Goal: Information Seeking & Learning: Learn about a topic

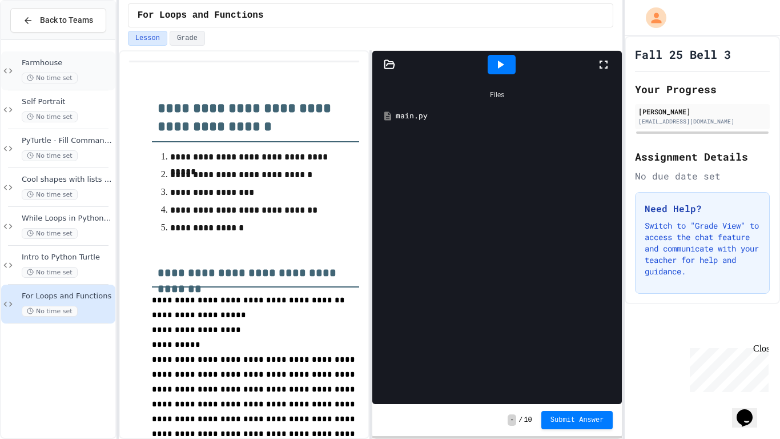
click at [22, 66] on span "Farmhouse" at bounding box center [67, 63] width 91 height 10
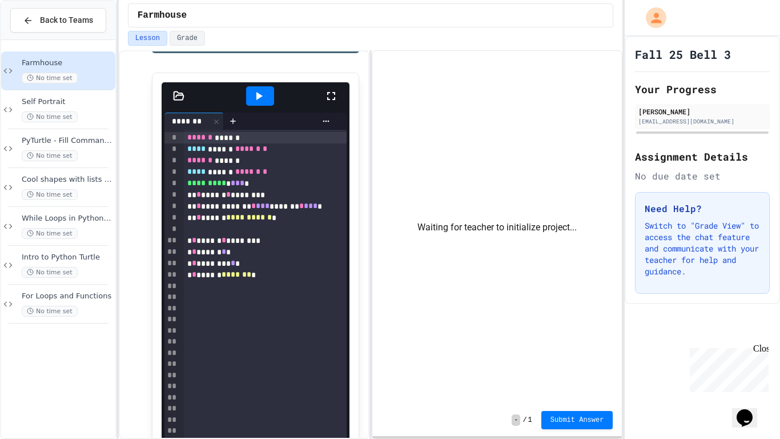
scroll to position [384, 0]
click at [296, 273] on div "* * ****** ******* *" at bounding box center [265, 274] width 163 height 11
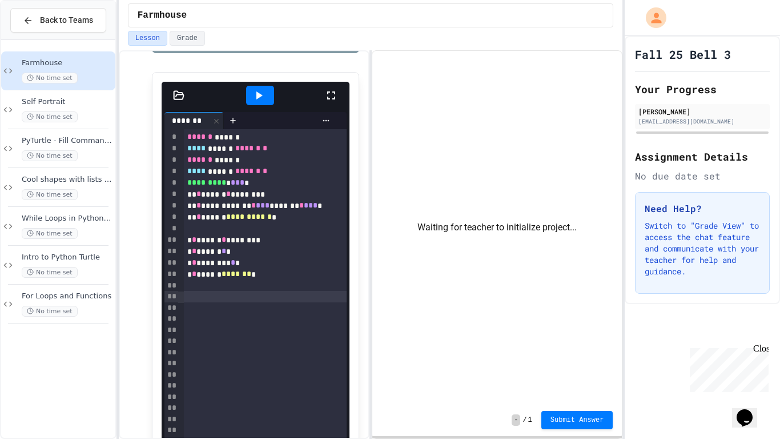
click at [273, 291] on div at bounding box center [265, 296] width 163 height 11
click at [263, 282] on div at bounding box center [265, 285] width 163 height 11
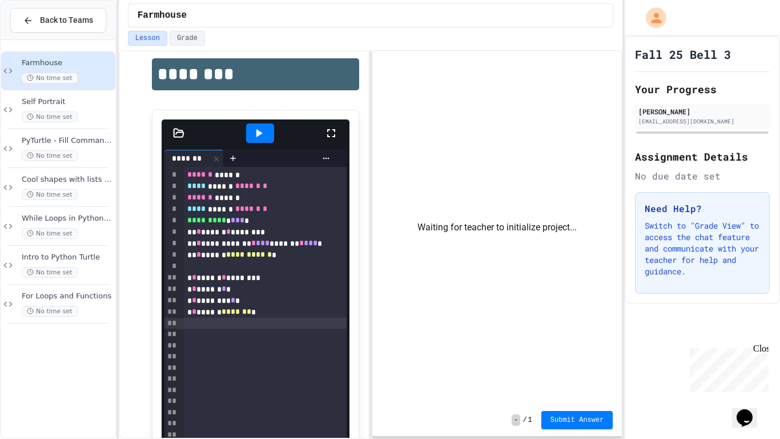
scroll to position [349, 0]
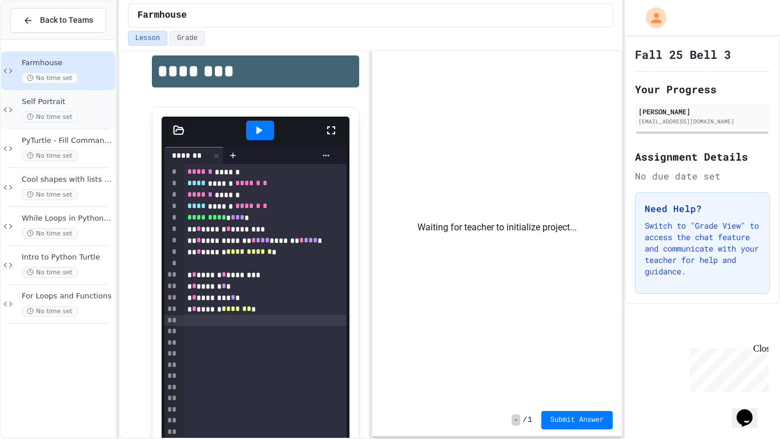
click at [84, 109] on div "Self Portrait No time set" at bounding box center [67, 109] width 91 height 25
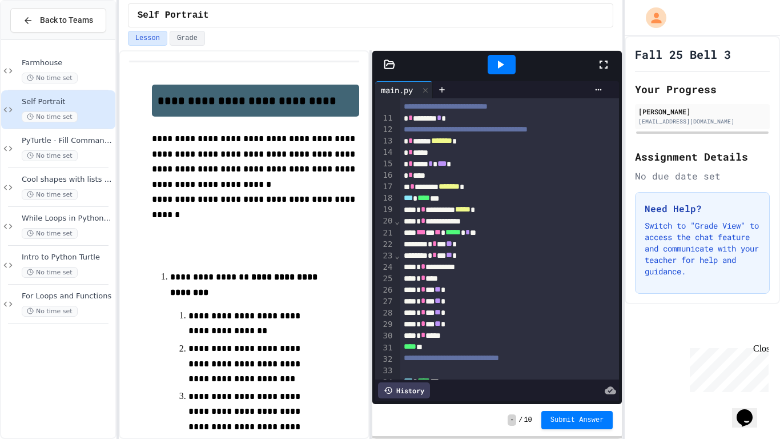
scroll to position [126, 0]
click at [72, 61] on span "Farmhouse" at bounding box center [67, 63] width 91 height 10
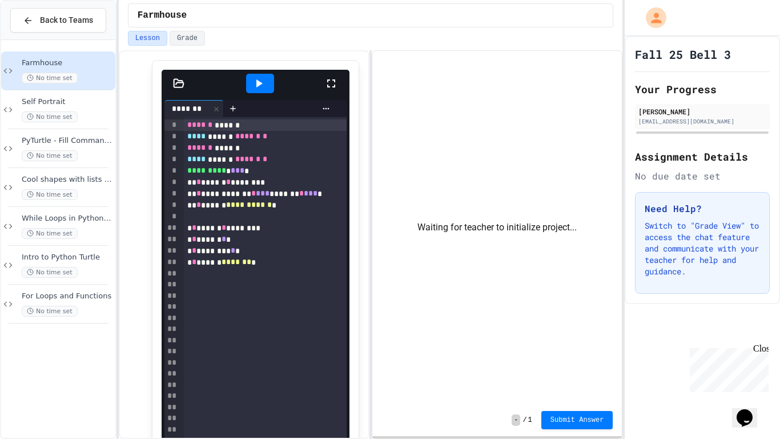
scroll to position [397, 0]
click at [250, 86] on div at bounding box center [260, 82] width 28 height 19
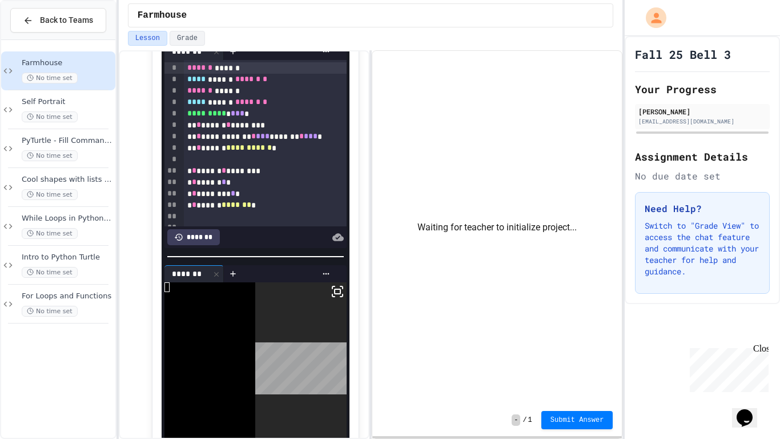
scroll to position [455, 0]
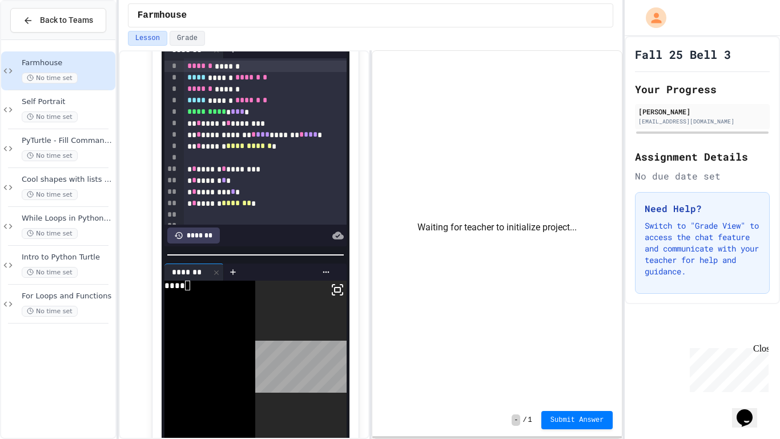
click at [339, 286] on icon at bounding box center [338, 290] width 14 height 14
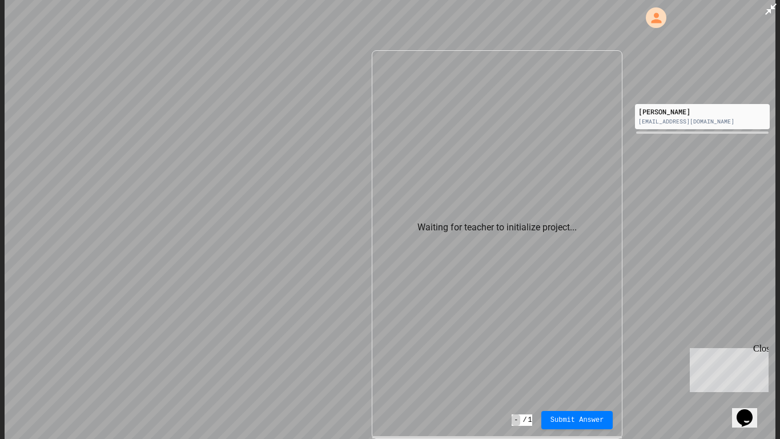
click at [774, 11] on icon at bounding box center [771, 9] width 14 height 14
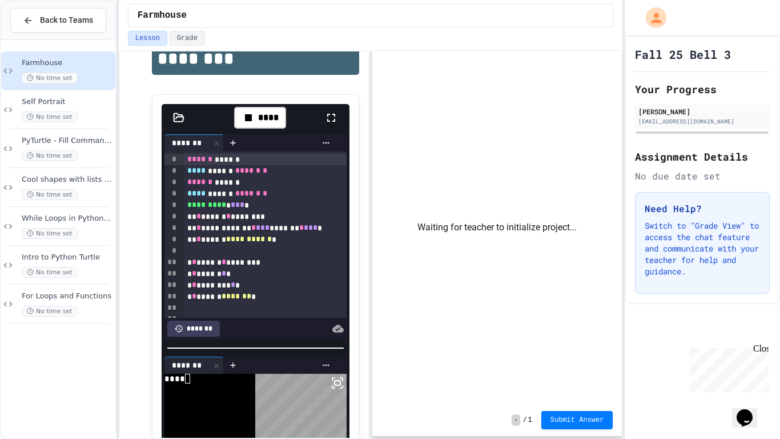
scroll to position [423, 0]
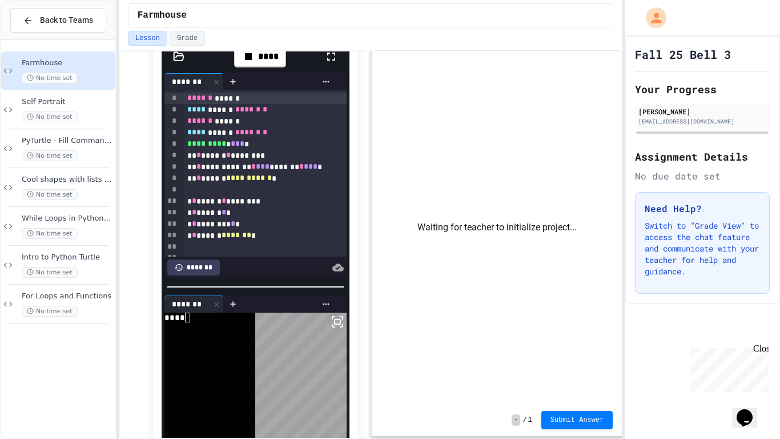
click at [270, 50] on div "**********" at bounding box center [244, 244] width 251 height 389
click at [271, 63] on div "****" at bounding box center [260, 57] width 52 height 22
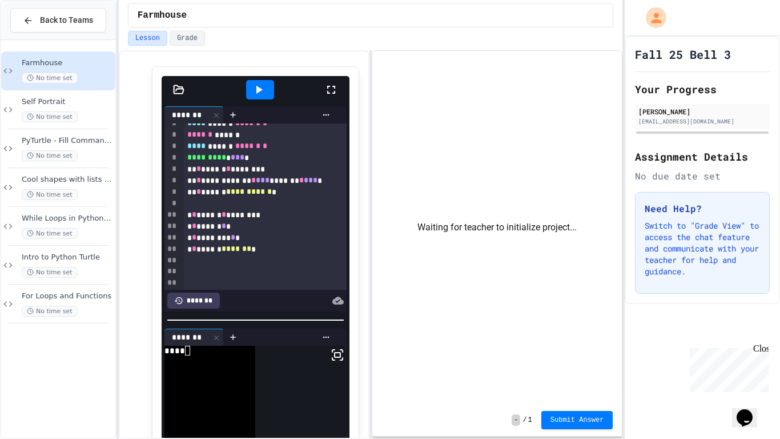
scroll to position [19, 0]
click at [91, 193] on div "No time set" at bounding box center [67, 194] width 91 height 11
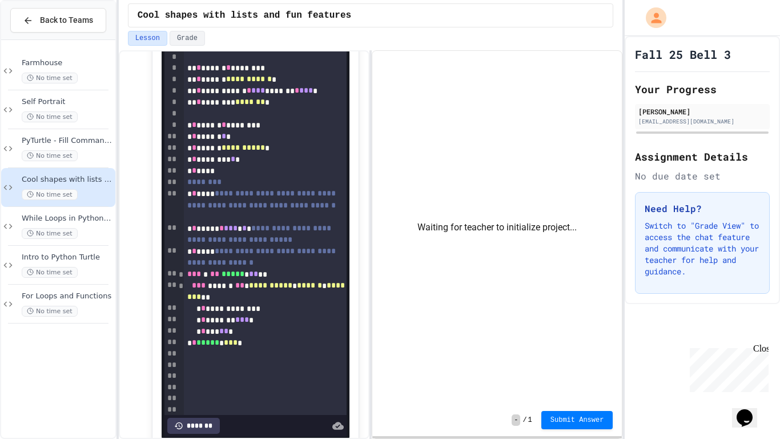
scroll to position [1992, 0]
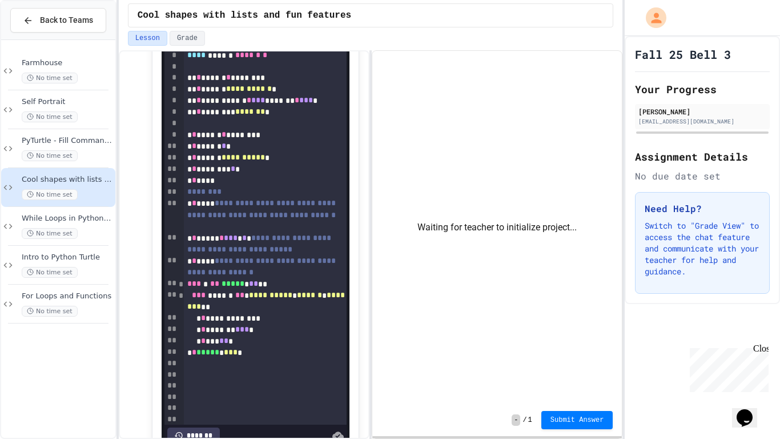
click at [267, 18] on div at bounding box center [260, 2] width 39 height 31
click at [258, 6] on icon at bounding box center [260, 2] width 6 height 8
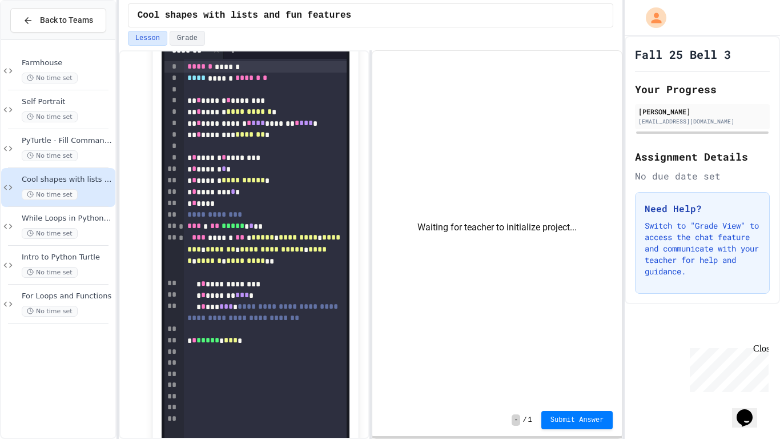
scroll to position [2524, 0]
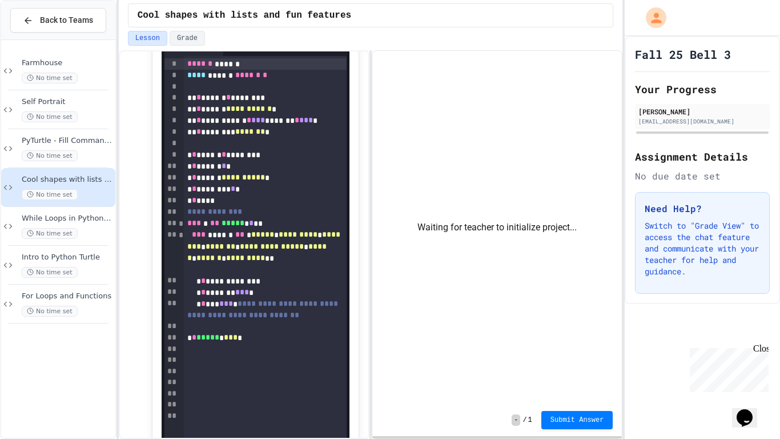
click at [251, 32] on div at bounding box center [260, 22] width 28 height 19
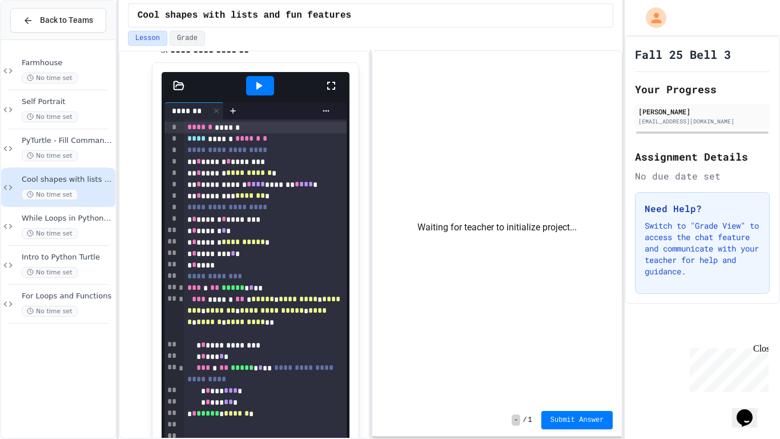
scroll to position [3026, 0]
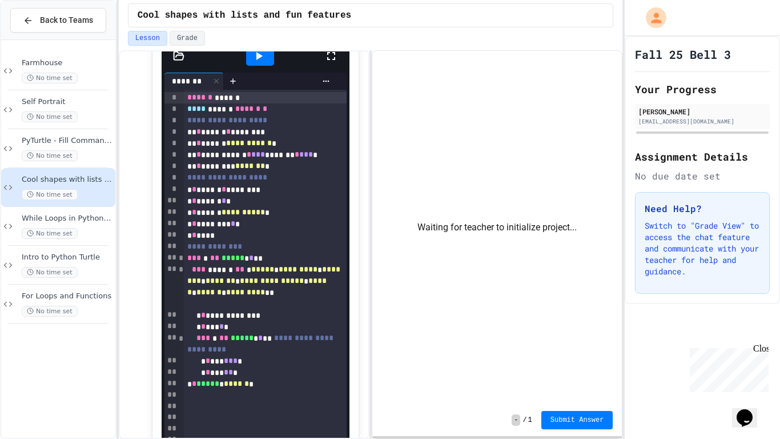
click at [254, 63] on icon at bounding box center [259, 56] width 14 height 14
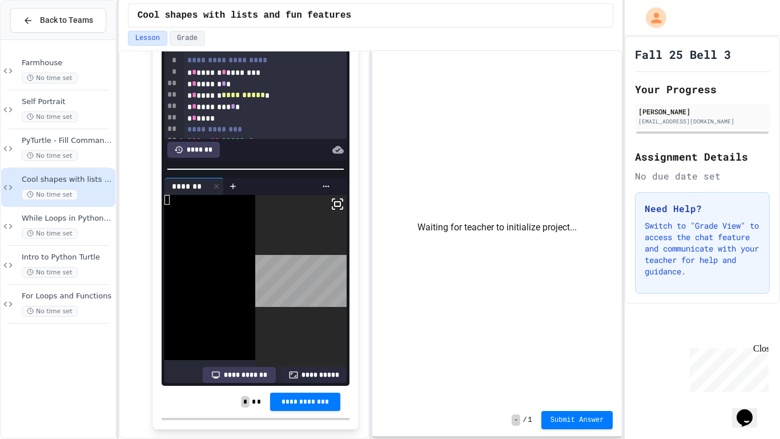
scroll to position [3144, 0]
click at [53, 228] on span "No time set" at bounding box center [50, 233] width 56 height 11
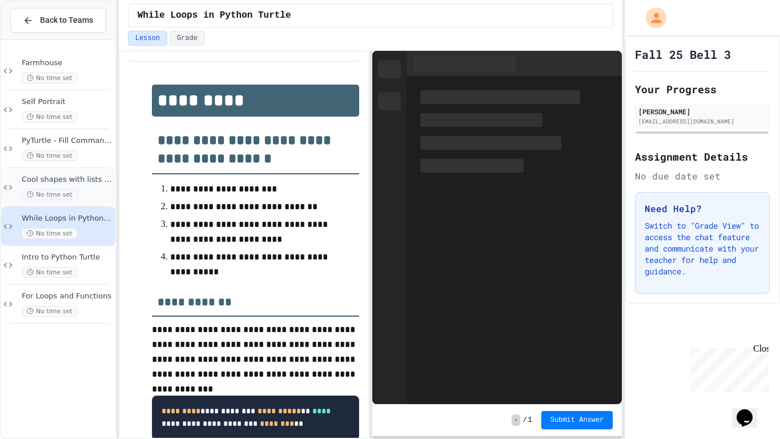
click at [74, 185] on div "Cool shapes with lists and fun features No time set" at bounding box center [67, 187] width 91 height 25
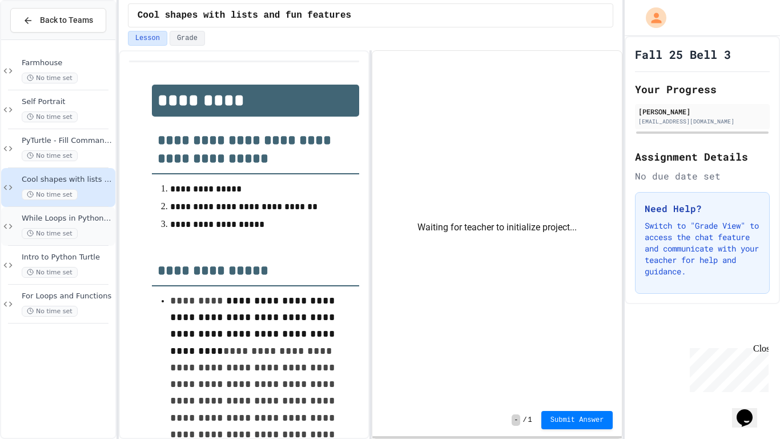
click at [74, 224] on div "While Loops in Python Turtle No time set" at bounding box center [67, 226] width 91 height 25
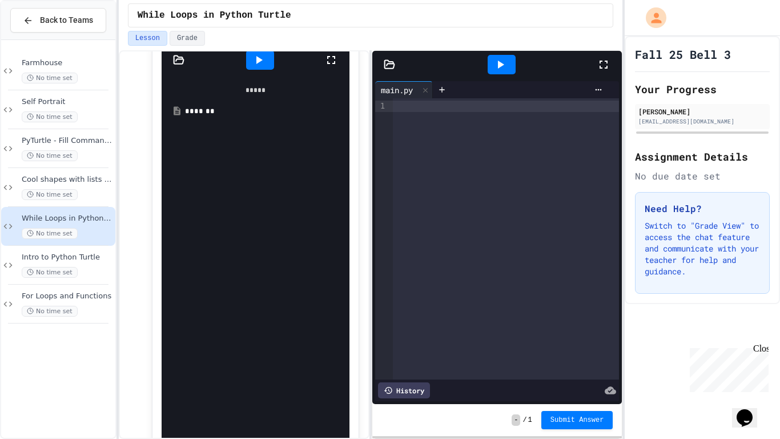
scroll to position [453, 0]
click at [206, 115] on div "*******" at bounding box center [264, 109] width 158 height 11
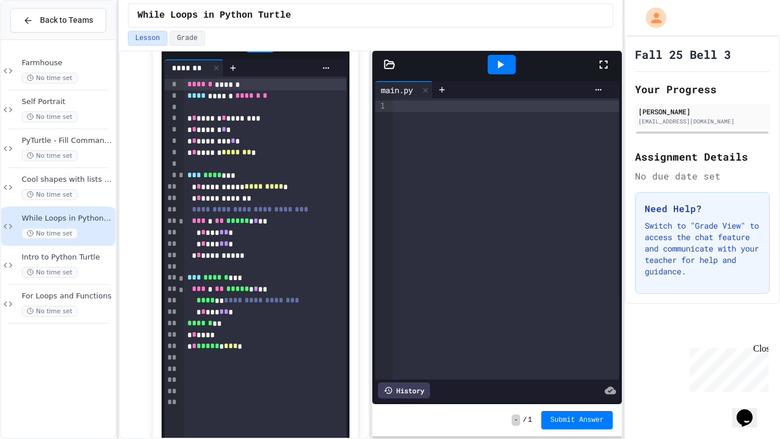
scroll to position [472, 0]
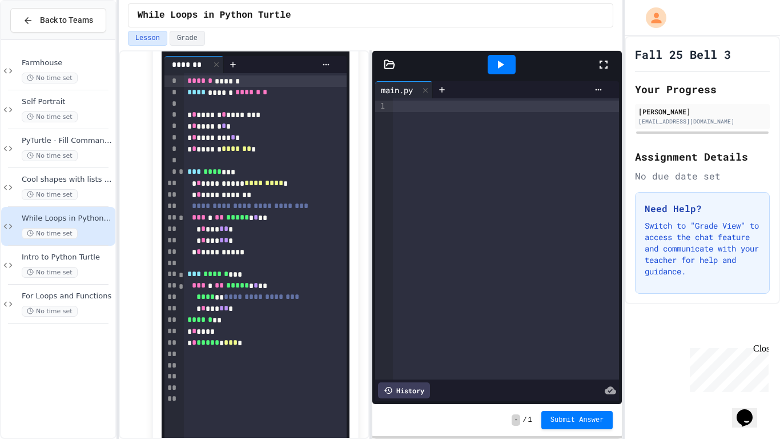
click at [269, 49] on div at bounding box center [260, 39] width 28 height 19
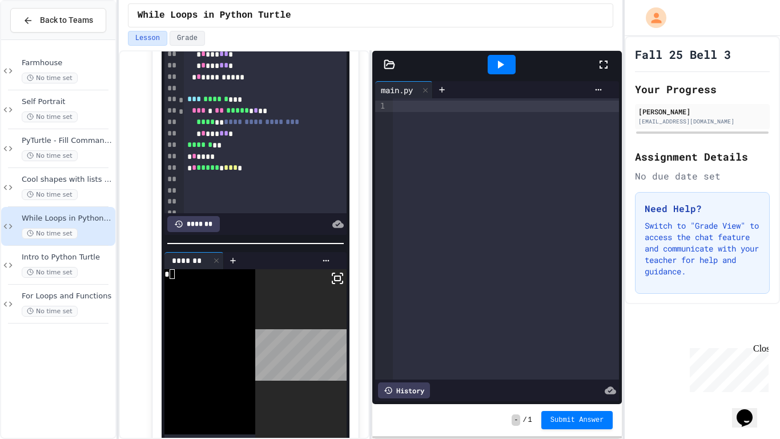
scroll to position [157, 0]
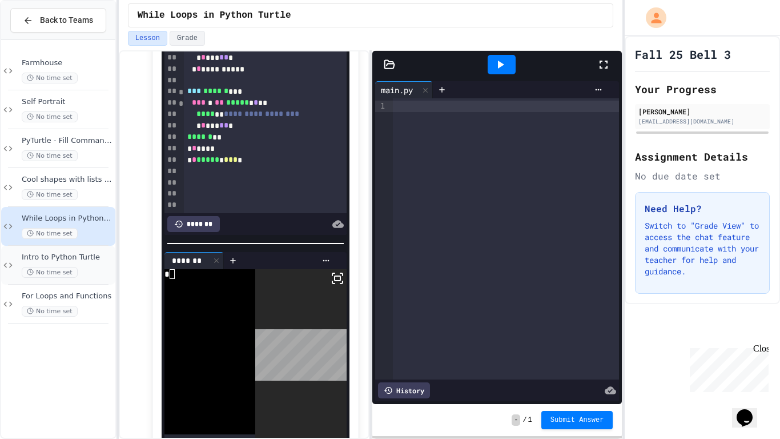
click at [77, 259] on span "Intro to Python Turtle" at bounding box center [67, 258] width 91 height 10
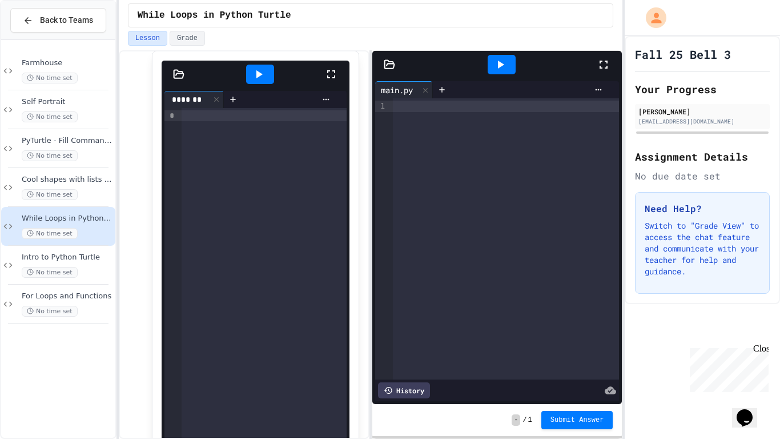
scroll to position [1010, 0]
click at [264, 81] on icon at bounding box center [259, 74] width 14 height 14
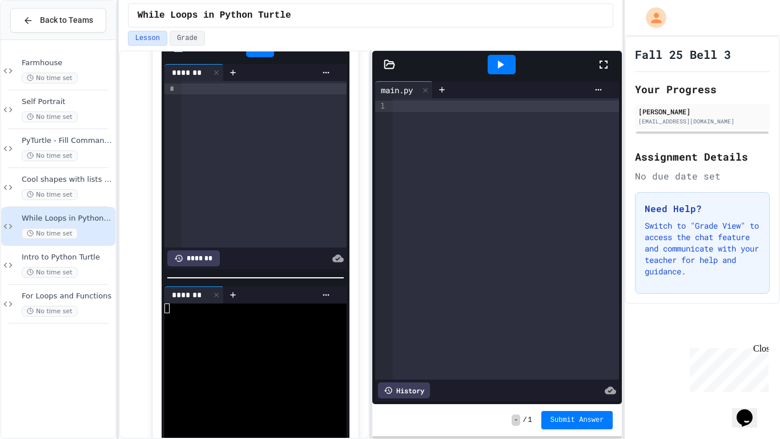
scroll to position [1037, 0]
click at [257, 53] on icon at bounding box center [259, 46] width 14 height 14
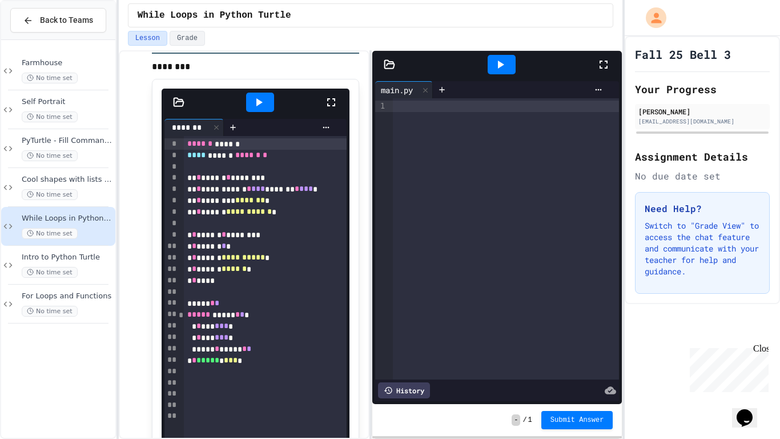
scroll to position [2193, 0]
click at [259, 109] on icon at bounding box center [259, 102] width 14 height 14
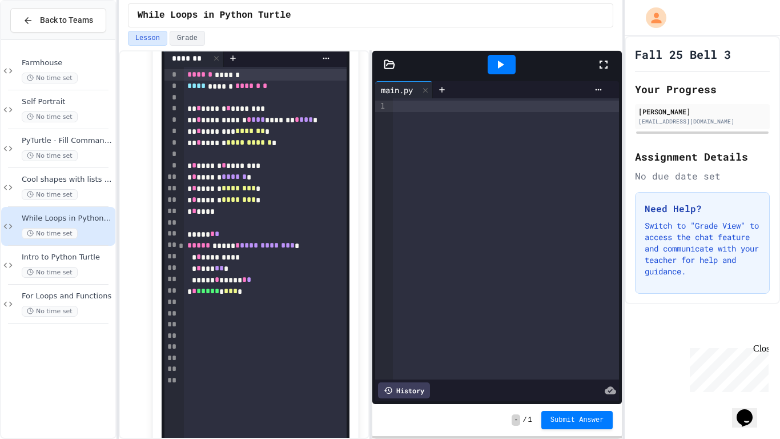
scroll to position [3346, 0]
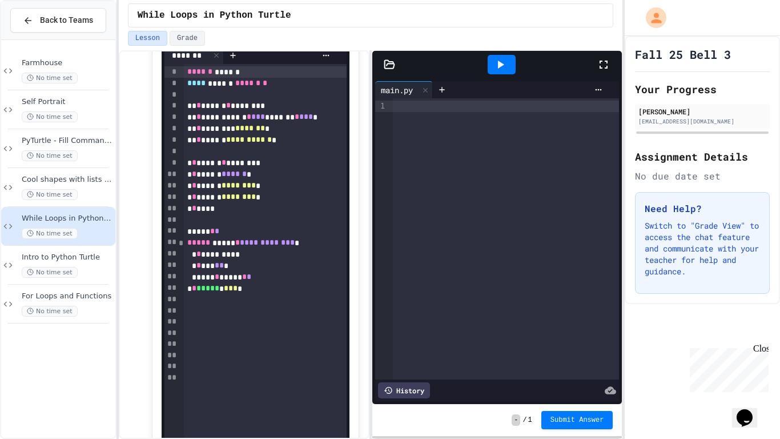
click at [266, 40] on div at bounding box center [260, 30] width 28 height 19
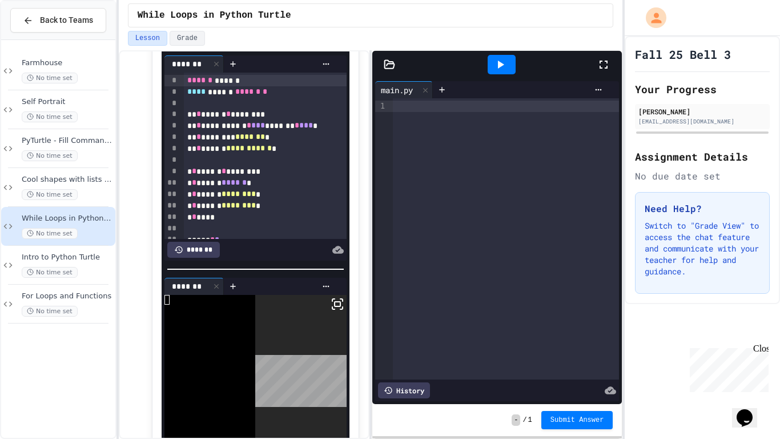
scroll to position [3332, 0]
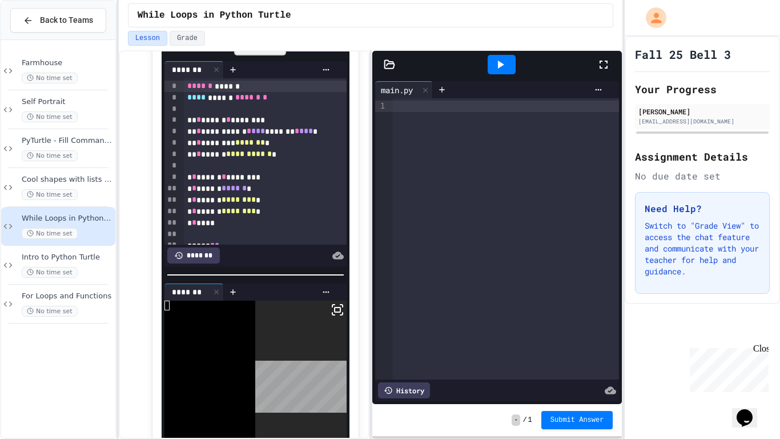
click at [257, 55] on div "****" at bounding box center [260, 45] width 52 height 22
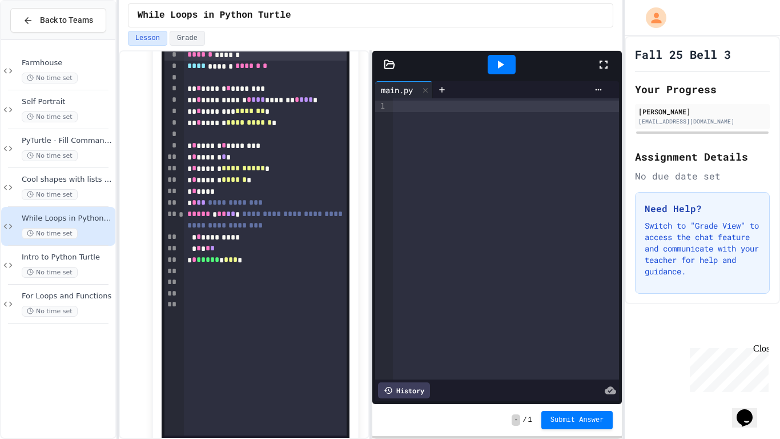
scroll to position [3910, 0]
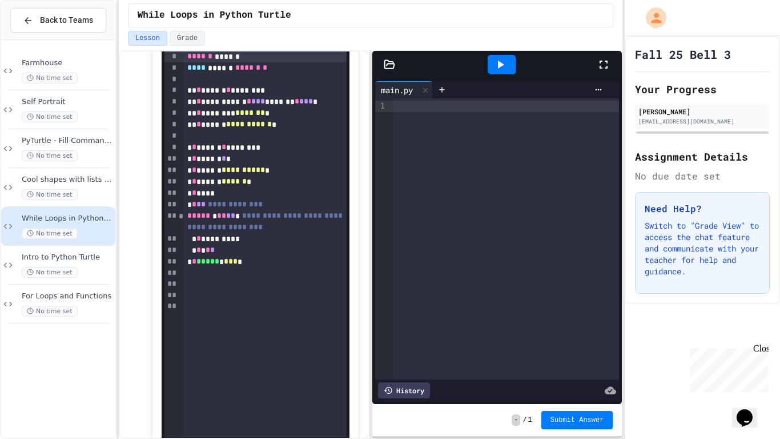
click at [266, 25] on div at bounding box center [260, 14] width 28 height 19
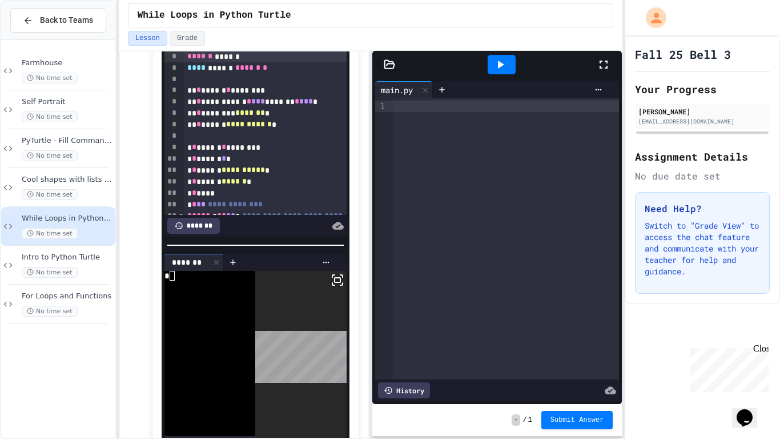
click at [277, 26] on div "****" at bounding box center [260, 15] width 52 height 22
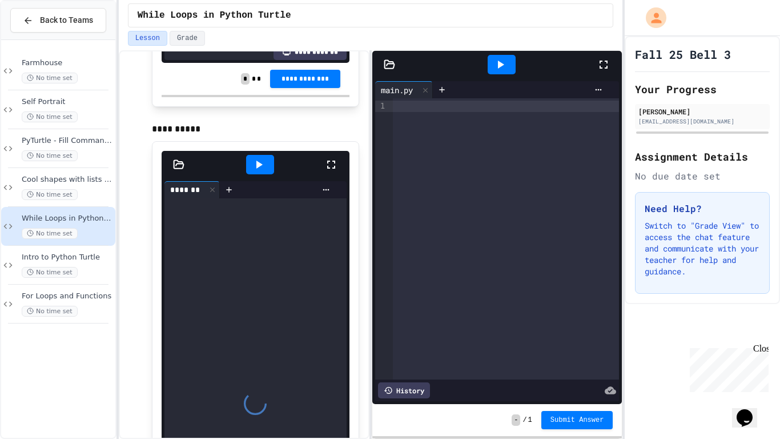
scroll to position [4383, 0]
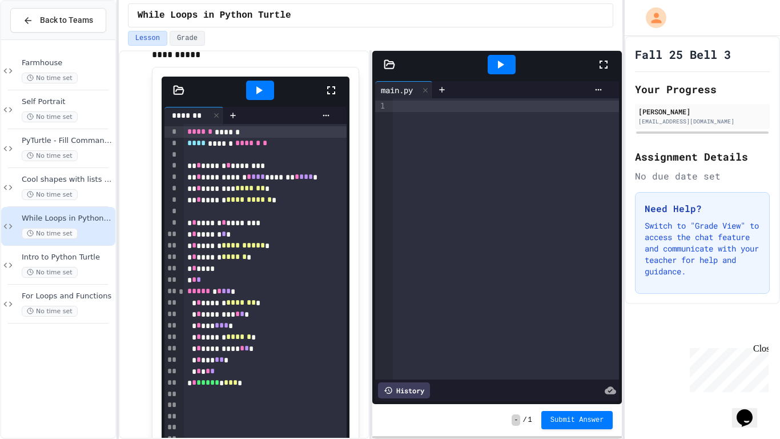
click at [270, 100] on div at bounding box center [260, 90] width 28 height 19
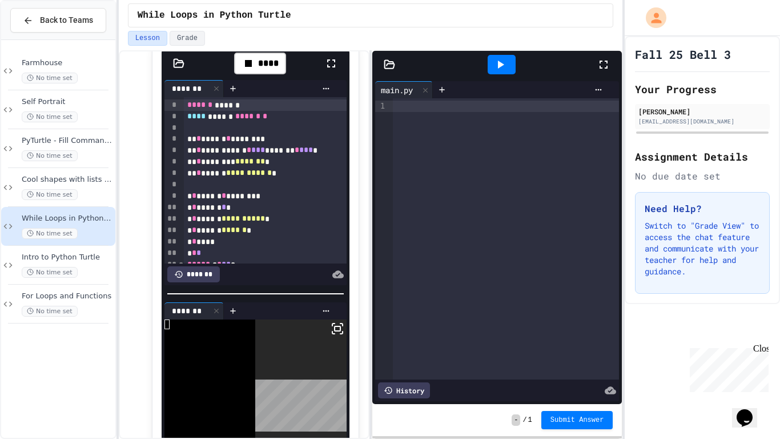
scroll to position [4402, 0]
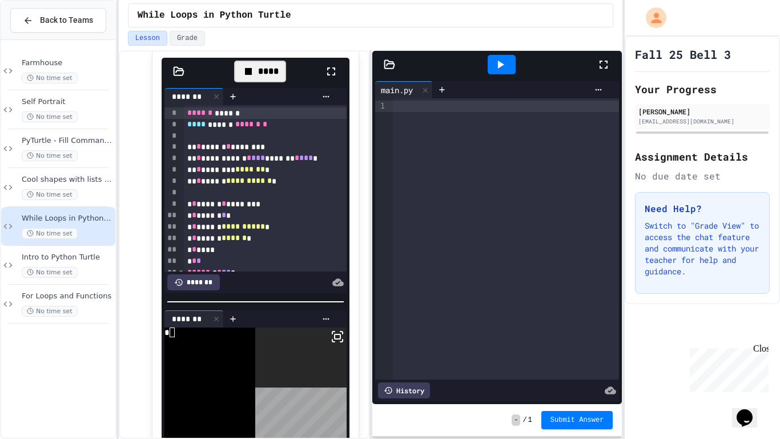
click at [259, 82] on div "****" at bounding box center [260, 72] width 52 height 22
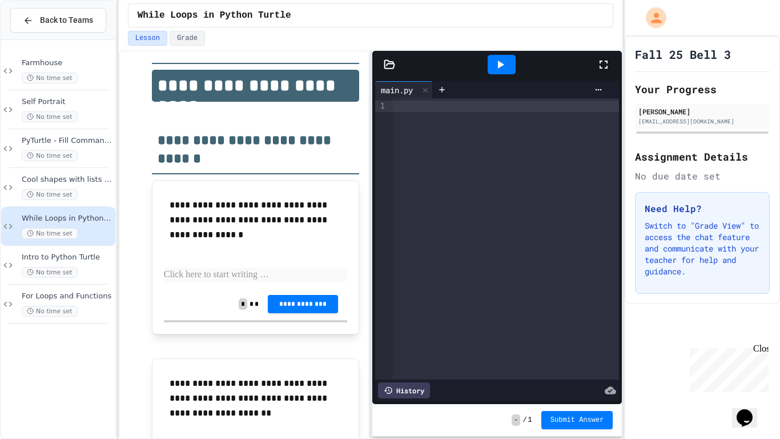
scroll to position [4942, 0]
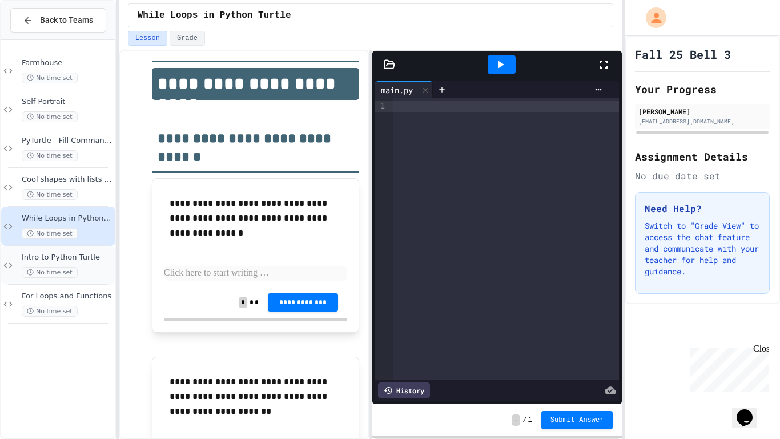
click at [65, 257] on span "Intro to Python Turtle" at bounding box center [67, 258] width 91 height 10
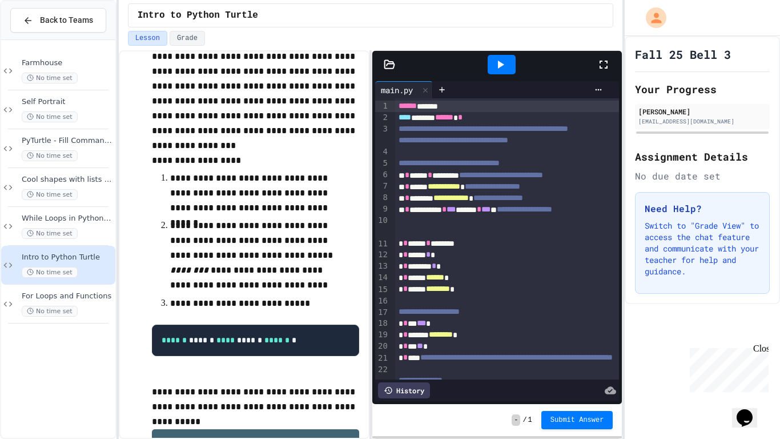
scroll to position [75, 0]
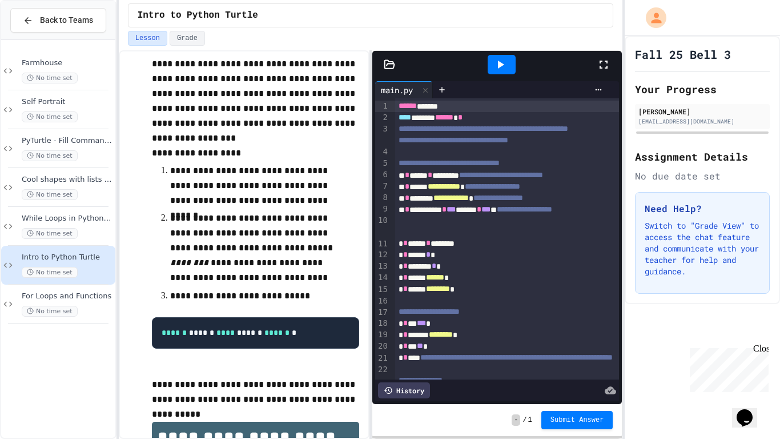
click at [495, 57] on div at bounding box center [502, 64] width 28 height 19
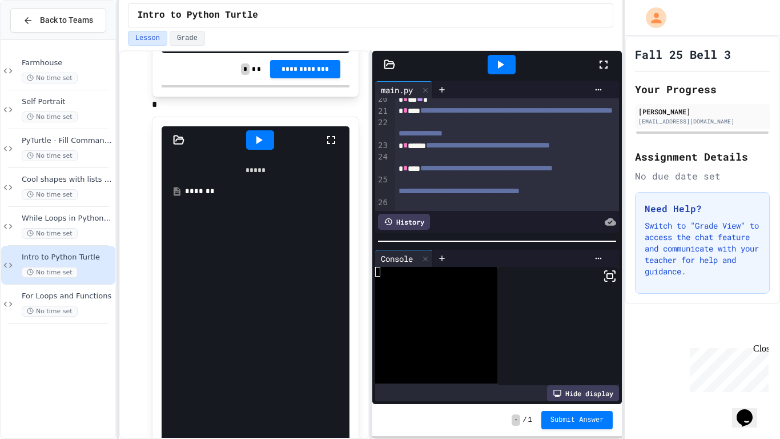
scroll to position [3133, 0]
click at [213, 196] on div "*******" at bounding box center [264, 190] width 158 height 11
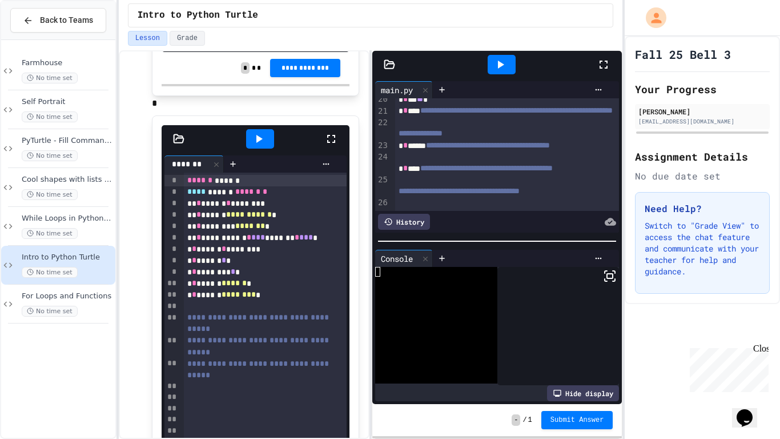
click at [255, 146] on icon at bounding box center [259, 139] width 14 height 14
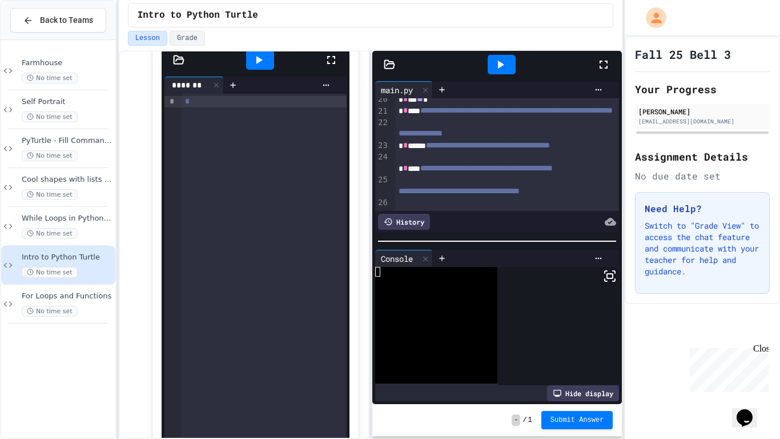
scroll to position [4339, 0]
click at [63, 79] on span "No time set" at bounding box center [50, 78] width 56 height 11
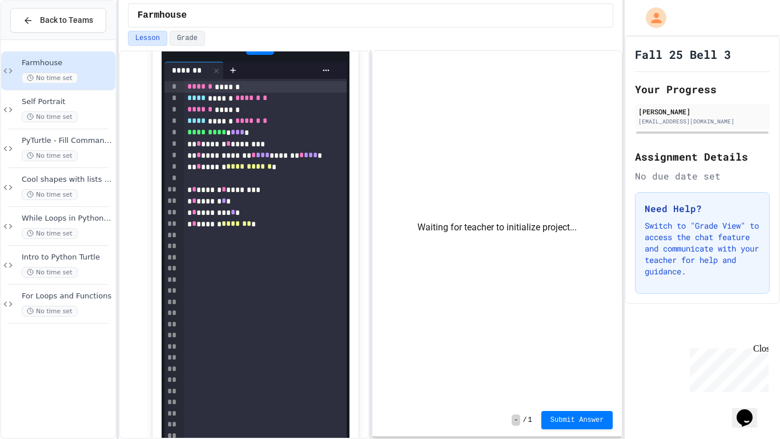
scroll to position [435, 0]
click at [235, 237] on div at bounding box center [265, 234] width 163 height 11
